Goal: Check status: Check status

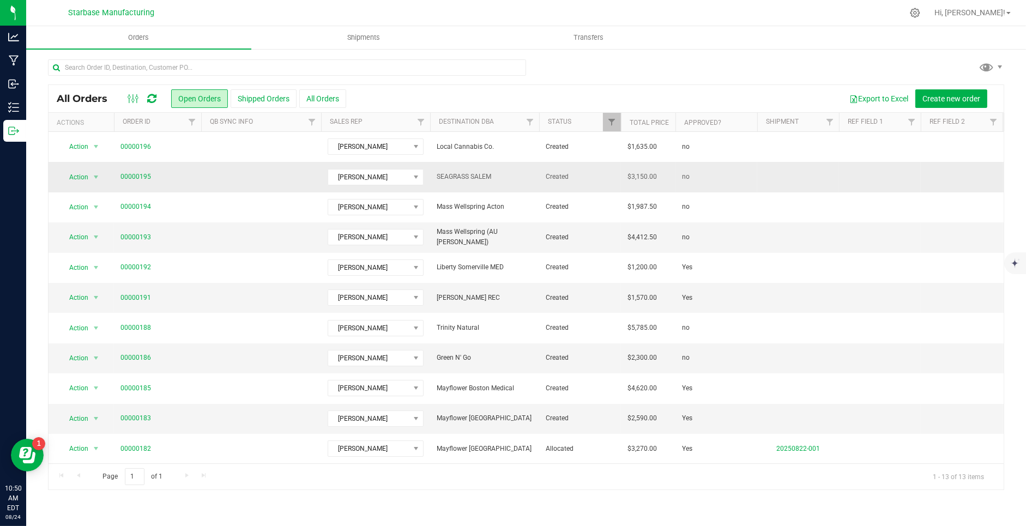
scroll to position [0, 1]
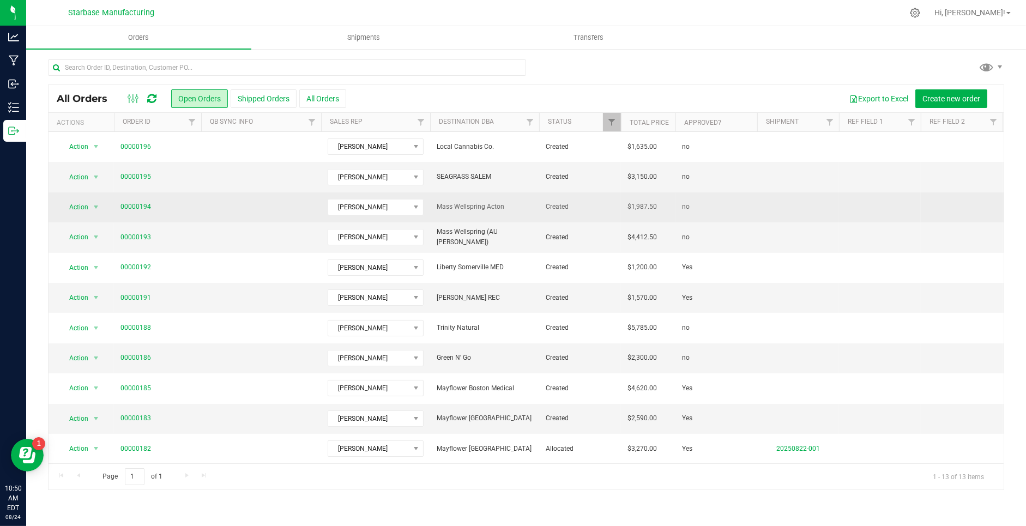
click at [232, 192] on td at bounding box center [261, 207] width 120 height 30
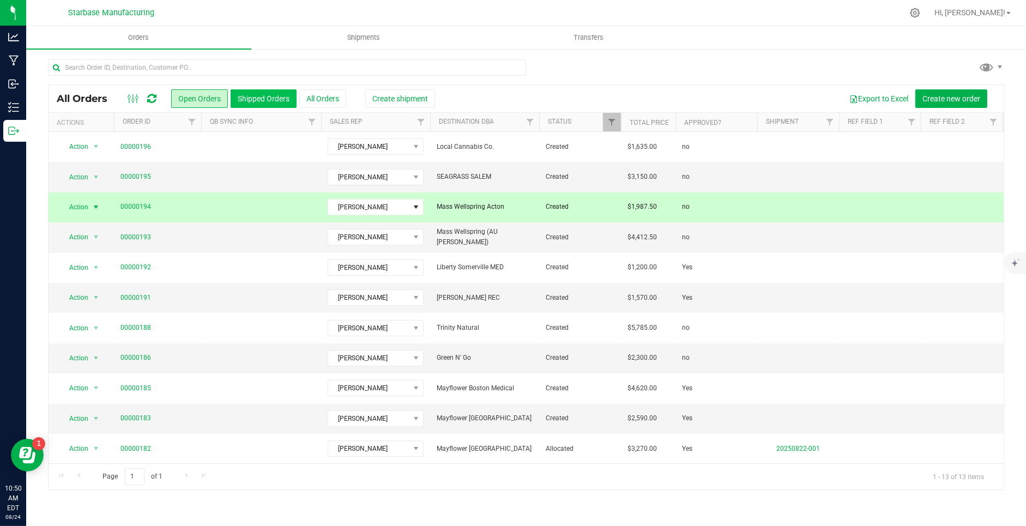
click at [255, 102] on button "Shipped Orders" at bounding box center [264, 98] width 66 height 19
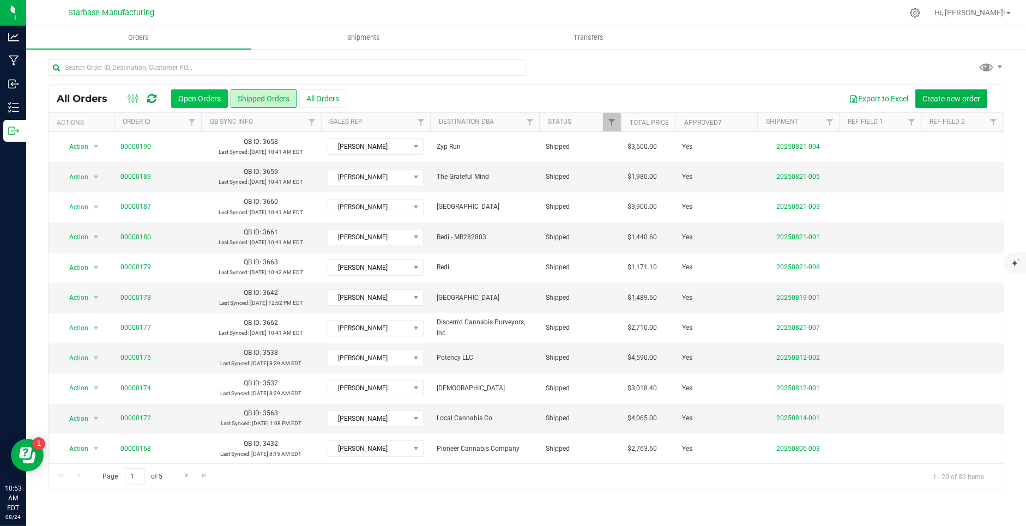
click at [196, 101] on button "Open Orders" at bounding box center [199, 98] width 57 height 19
